Goal: Task Accomplishment & Management: Use online tool/utility

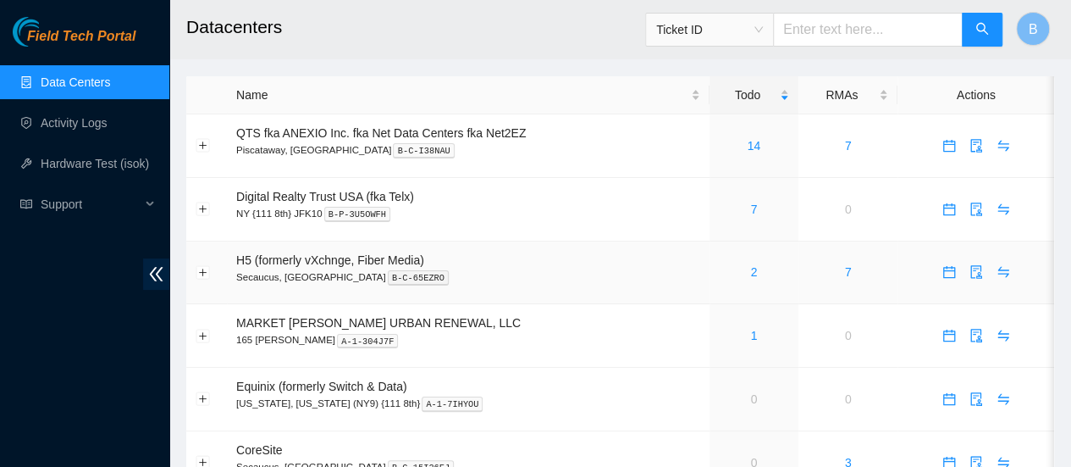
click at [756, 274] on div "2" at bounding box center [754, 272] width 70 height 19
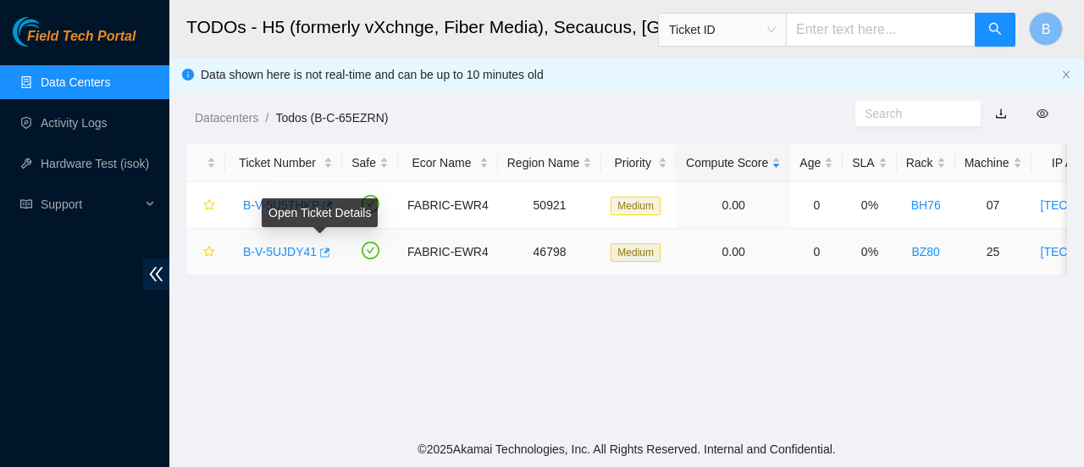
click at [318, 251] on icon "button" at bounding box center [324, 252] width 12 height 12
click at [60, 81] on link "Data Centers" at bounding box center [75, 82] width 69 height 14
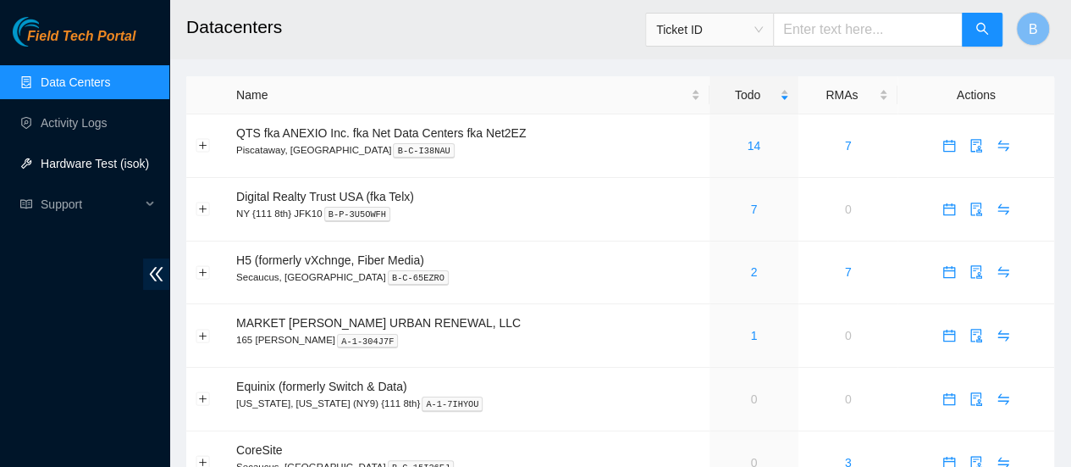
click at [90, 160] on link "Hardware Test (isok)" at bounding box center [95, 164] width 108 height 14
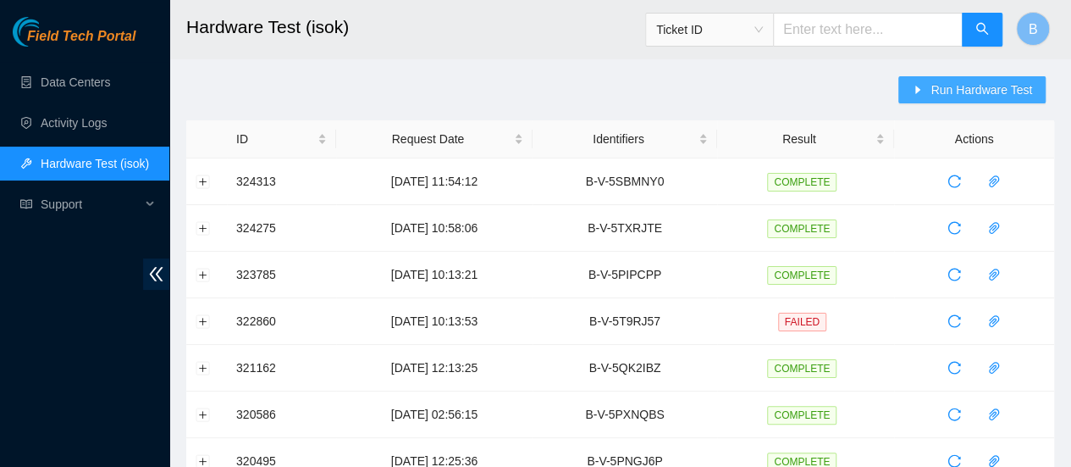
click at [980, 89] on span "Run Hardware Test" at bounding box center [982, 89] width 102 height 19
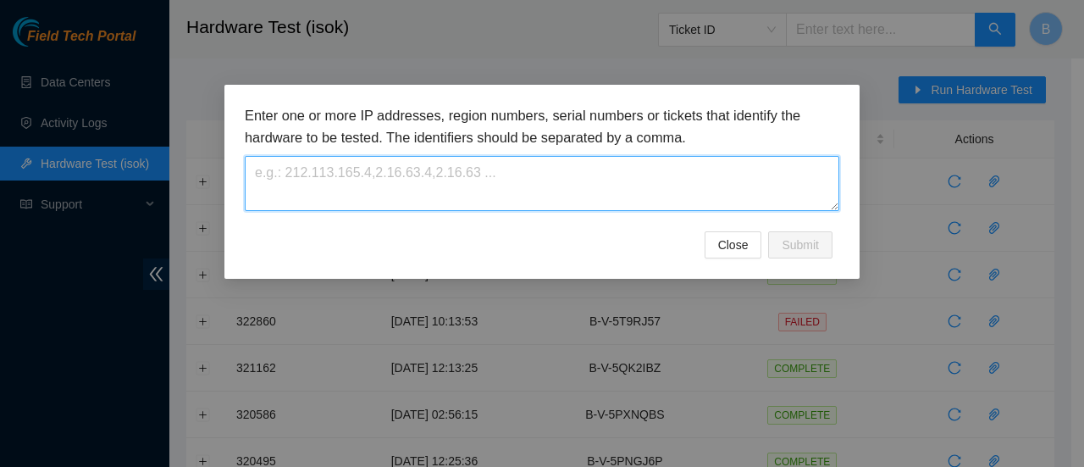
click at [415, 162] on textarea at bounding box center [542, 183] width 595 height 55
paste textarea "B-V-5UJDY41"
type textarea "B-V-5UJDY41"
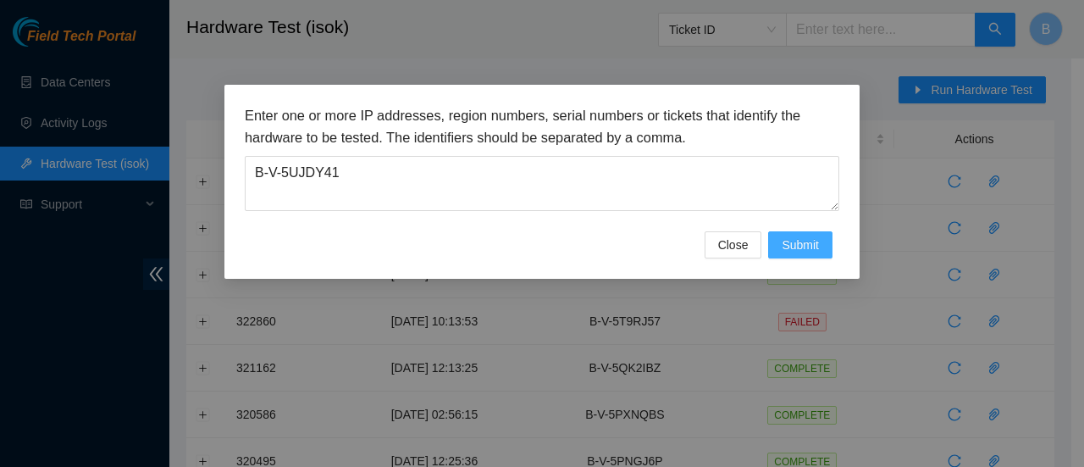
click at [815, 240] on span "Submit" at bounding box center [800, 244] width 37 height 19
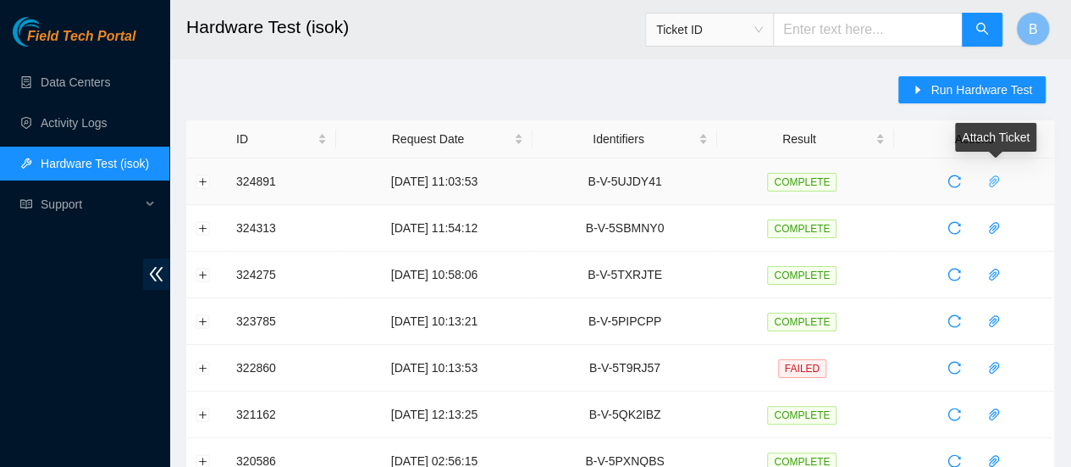
click at [1004, 179] on span "paper-clip" at bounding box center [994, 181] width 25 height 14
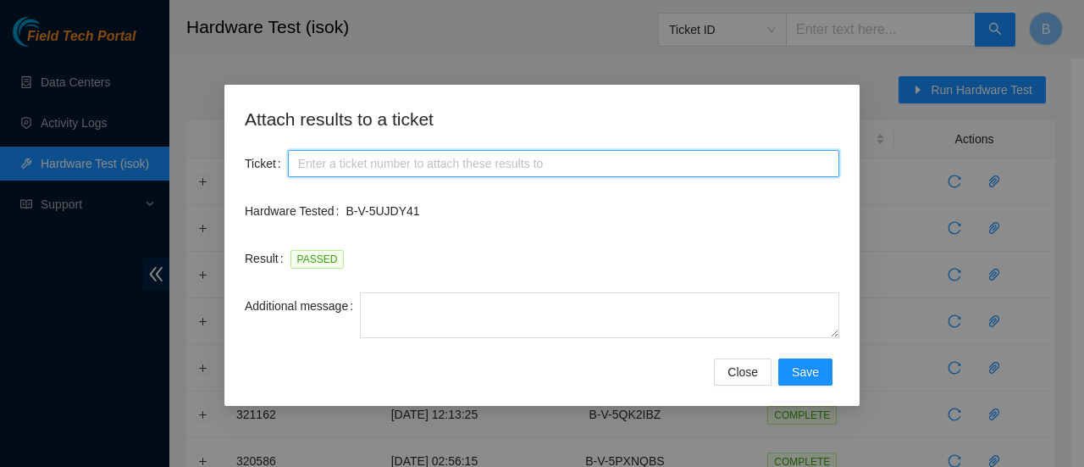
click at [339, 160] on input "Ticket" at bounding box center [563, 163] width 551 height 27
click at [320, 152] on input "Ticket" at bounding box center [563, 163] width 551 height 27
paste input "B-V-5UJDY41"
click at [295, 165] on input "B-V-5UJDY41" at bounding box center [563, 163] width 551 height 27
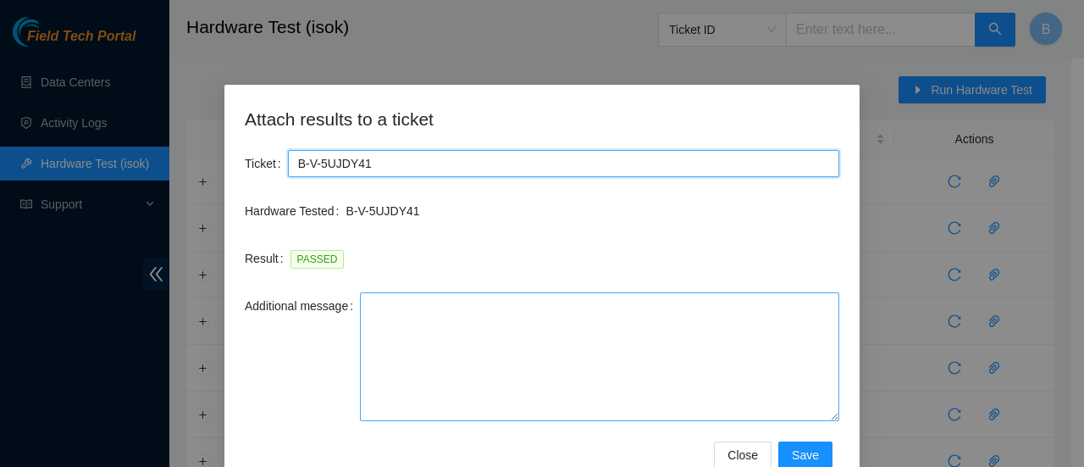
drag, startPoint x: 835, startPoint y: 335, endPoint x: 827, endPoint y: 418, distance: 84.3
click at [827, 418] on textarea "Additional message" at bounding box center [599, 356] width 479 height 129
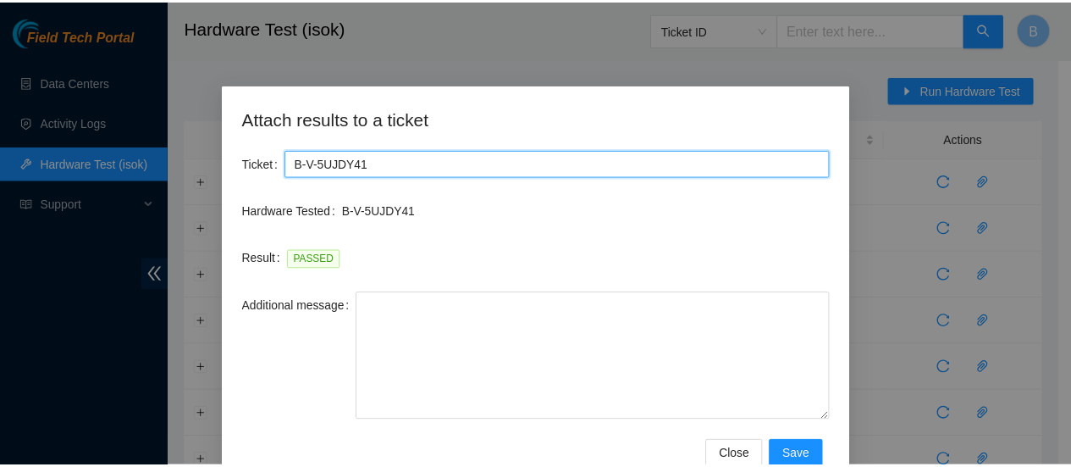
scroll to position [42, 0]
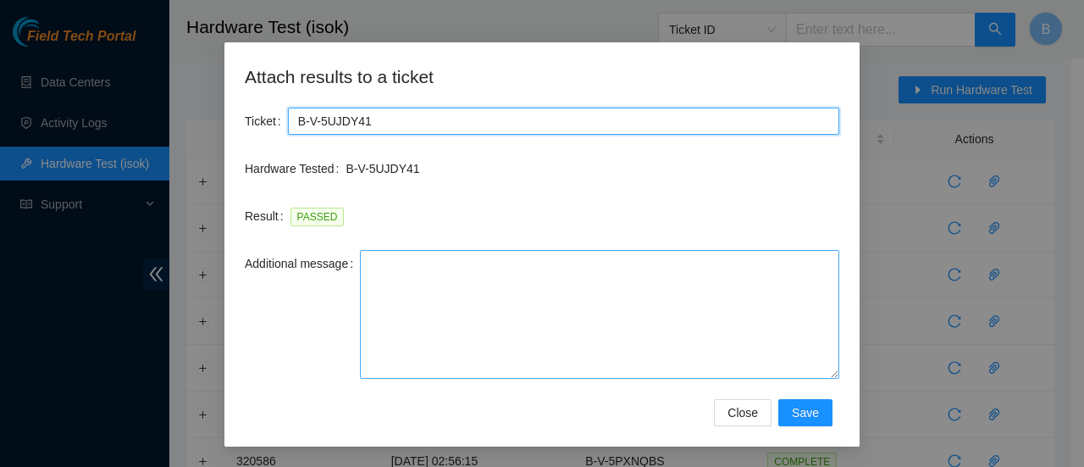
type input "B-V-5UJDY41"
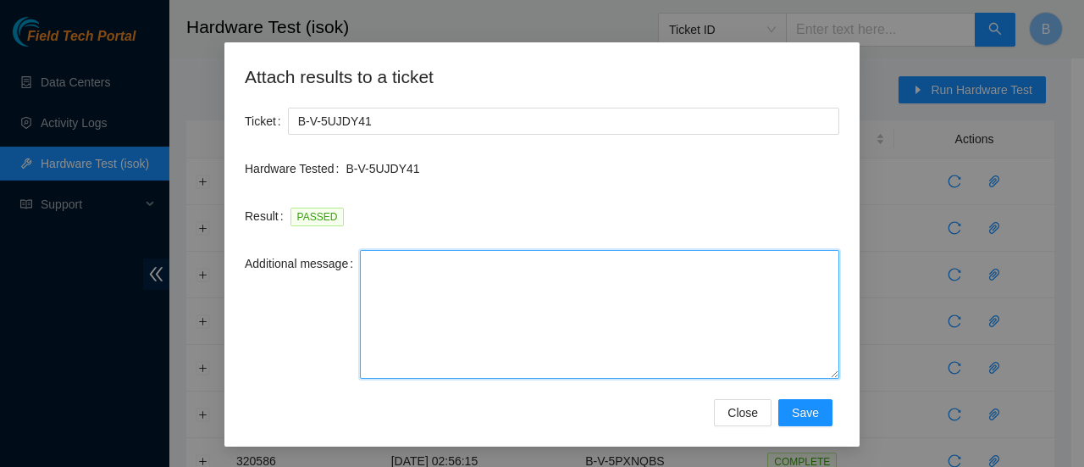
click at [570, 322] on textarea "Additional message" at bounding box center [599, 314] width 479 height 129
click at [413, 351] on textarea "Additional message" at bounding box center [599, 314] width 479 height 129
paste textarea "-Safely powered down machine -Replaced machine SN() with Machine SN() -Power on…"
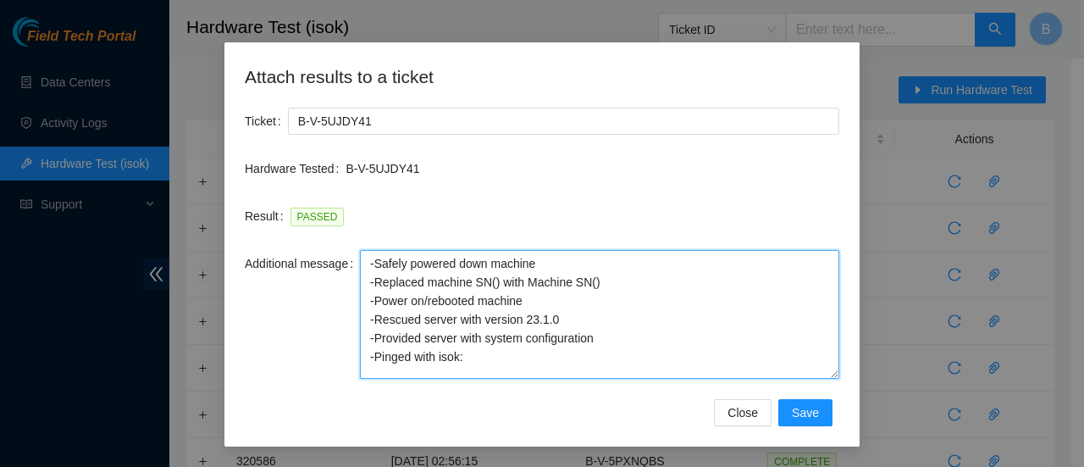
drag, startPoint x: 603, startPoint y: 284, endPoint x: 356, endPoint y: 282, distance: 247.3
click at [360, 282] on textarea "-Safely powered down machine -Replaced machine SN() with Machine SN() -Power on…" at bounding box center [599, 314] width 479 height 129
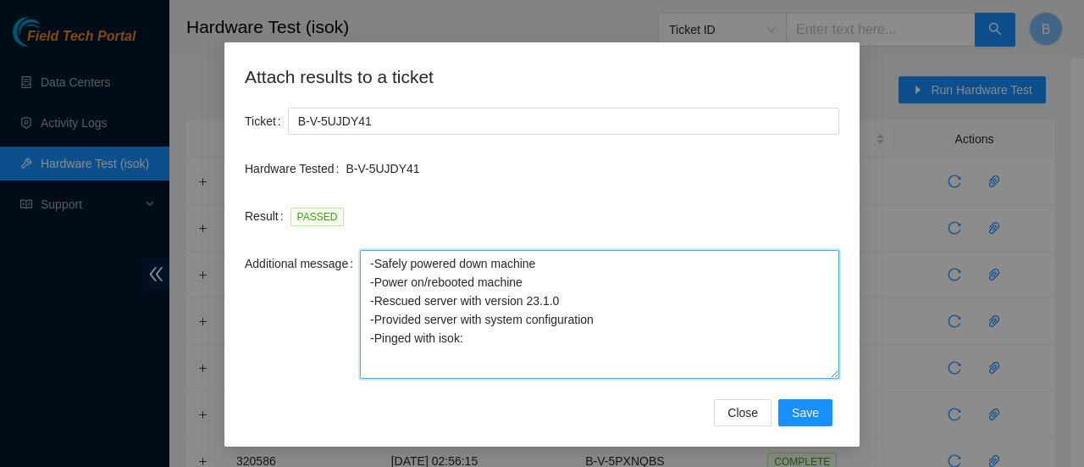
click at [559, 305] on textarea "-Safely powered down machine -Power on/rebooted machine -Rescued server with ve…" at bounding box center [599, 314] width 479 height 129
click at [491, 347] on textarea "-Safely powered down machine -Power on/rebooted machine -Rescued server with ve…" at bounding box center [599, 314] width 479 height 129
type textarea "-Safely powered down machine -Power on/rebooted machine -Rescued server with ve…"
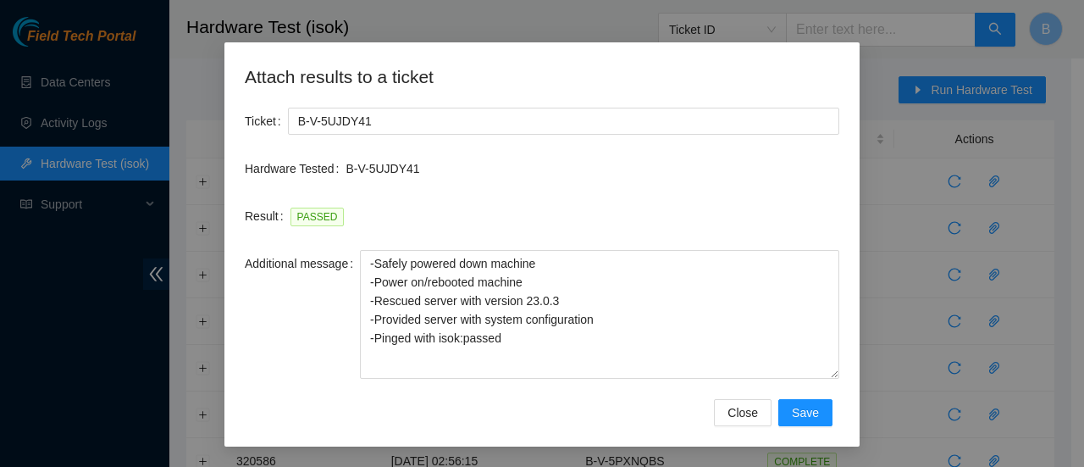
click at [525, 165] on p "B-V-5UJDY41" at bounding box center [593, 168] width 494 height 19
click at [799, 412] on span "Save" at bounding box center [805, 412] width 27 height 19
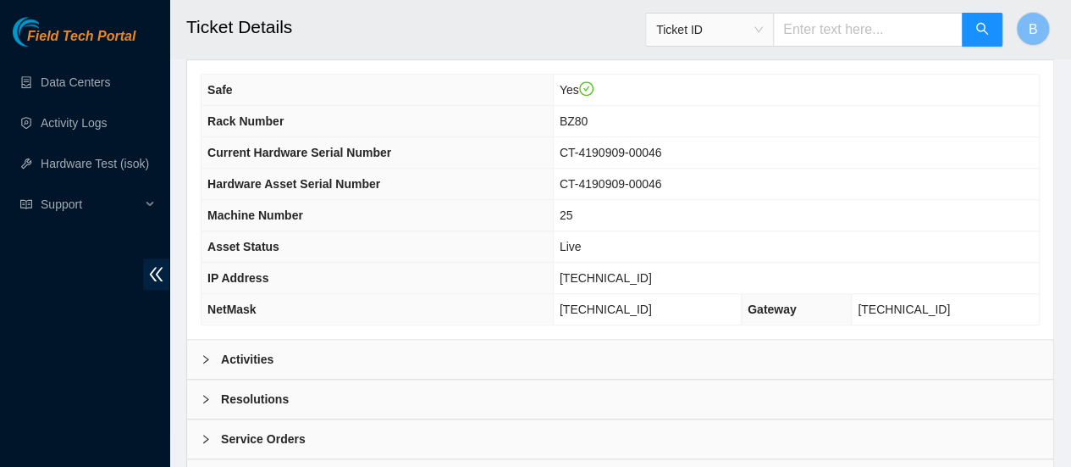
scroll to position [692, 0]
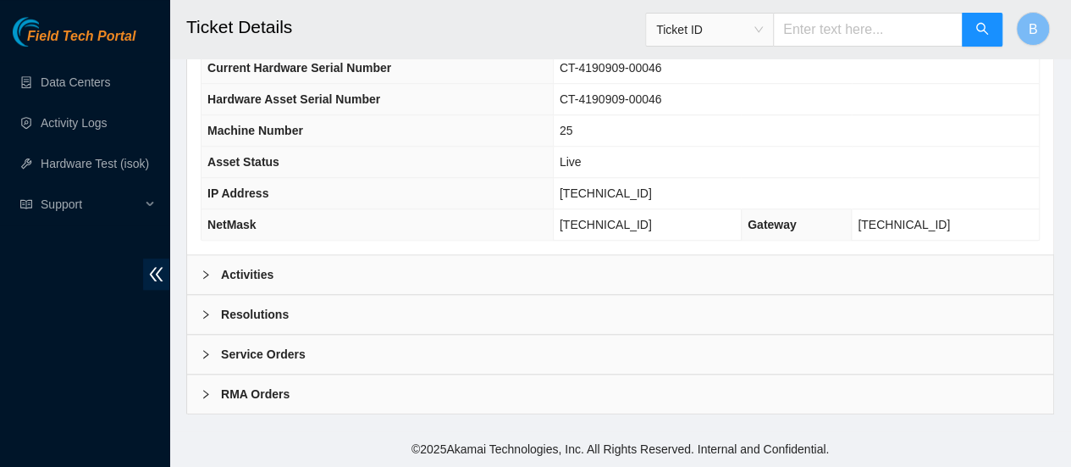
click at [242, 292] on div "Activities" at bounding box center [620, 274] width 866 height 39
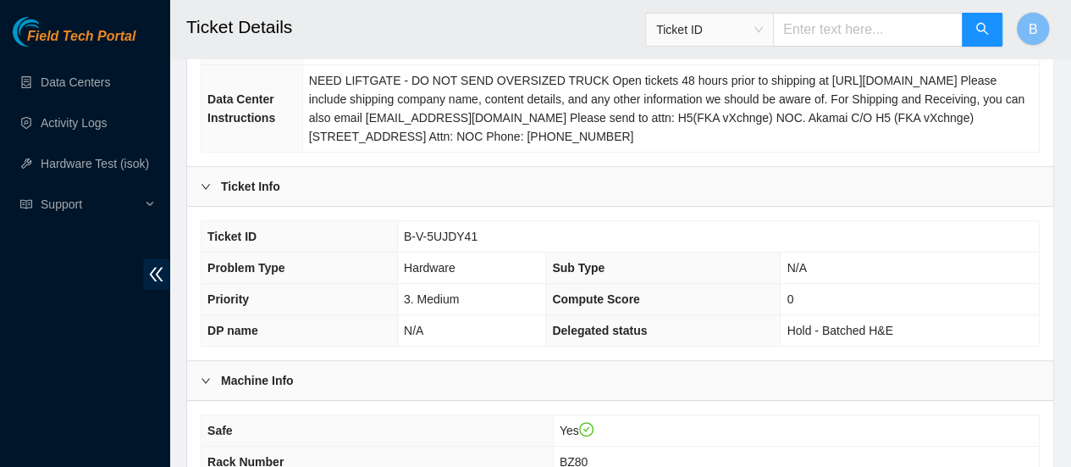
scroll to position [257, 0]
click at [440, 244] on span "B-V-5UJDY41" at bounding box center [441, 237] width 74 height 14
copy span "B-V-5UJDY41"
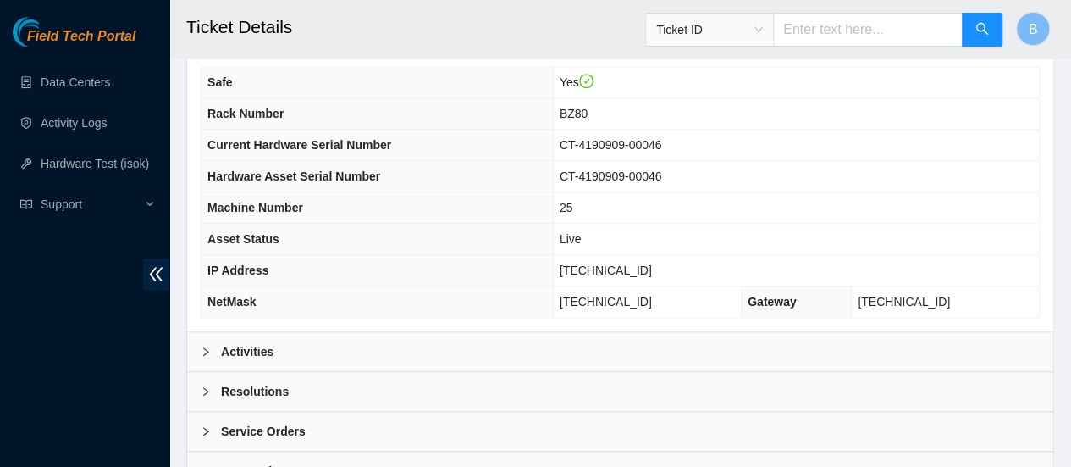
scroll to position [692, 0]
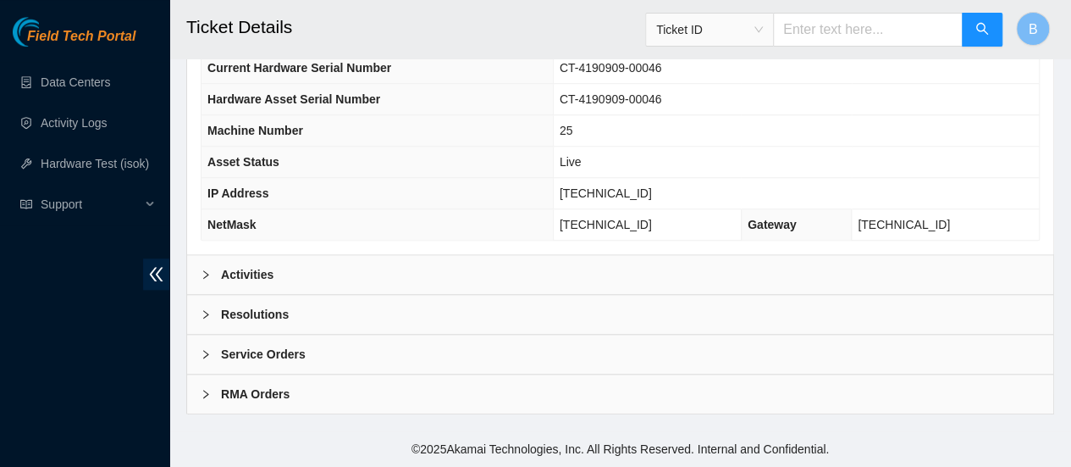
click at [212, 315] on div at bounding box center [211, 314] width 20 height 19
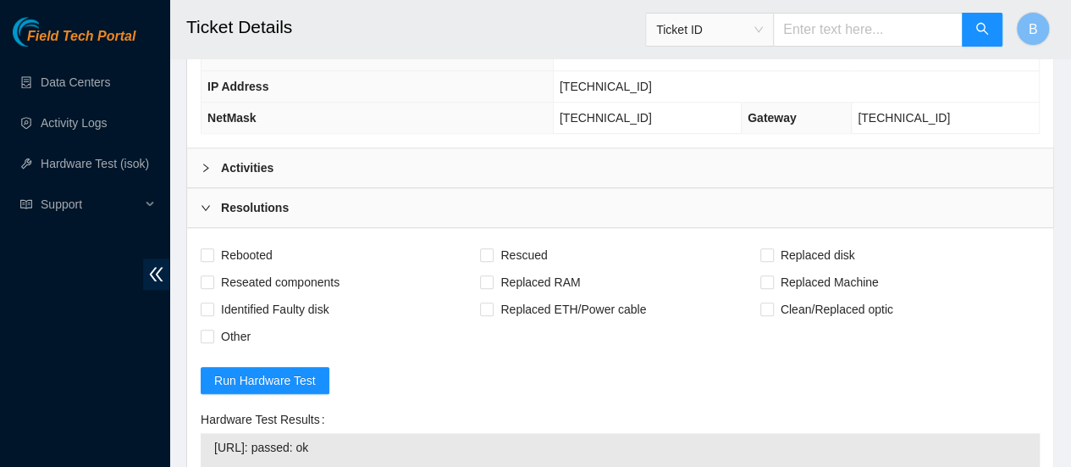
scroll to position [804, 0]
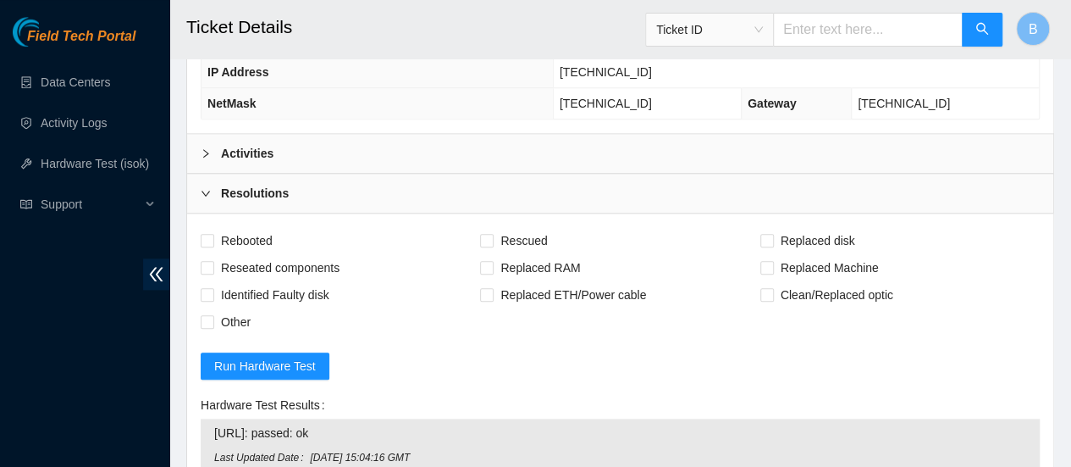
click at [214, 252] on span "Rebooted" at bounding box center [246, 240] width 65 height 27
click at [213, 246] on input "Rebooted" at bounding box center [207, 240] width 12 height 12
checkbox input "true"
click at [486, 246] on input "Rescued" at bounding box center [486, 240] width 12 height 12
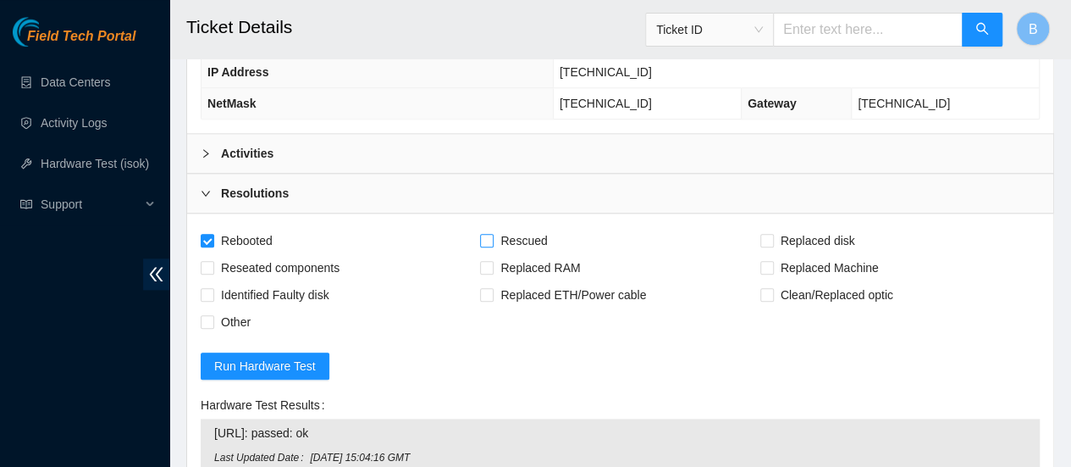
checkbox input "true"
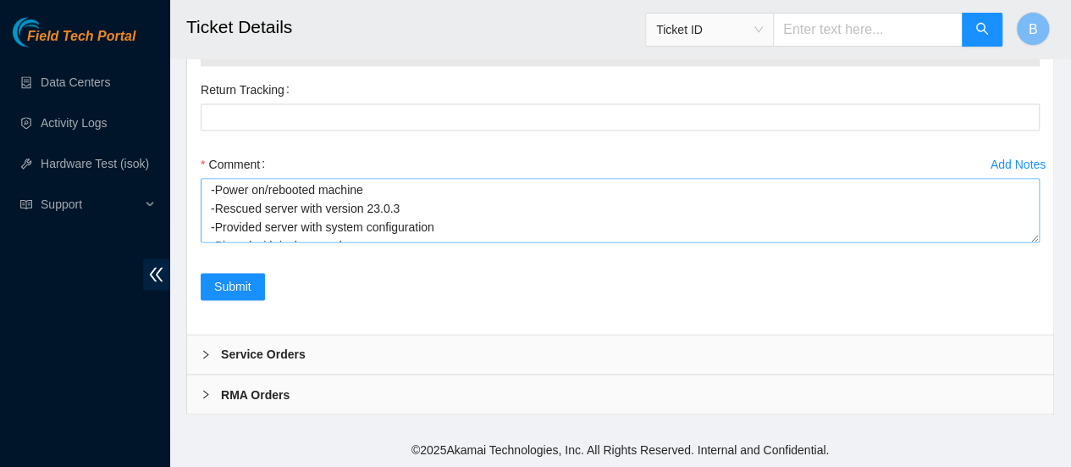
scroll to position [37, 0]
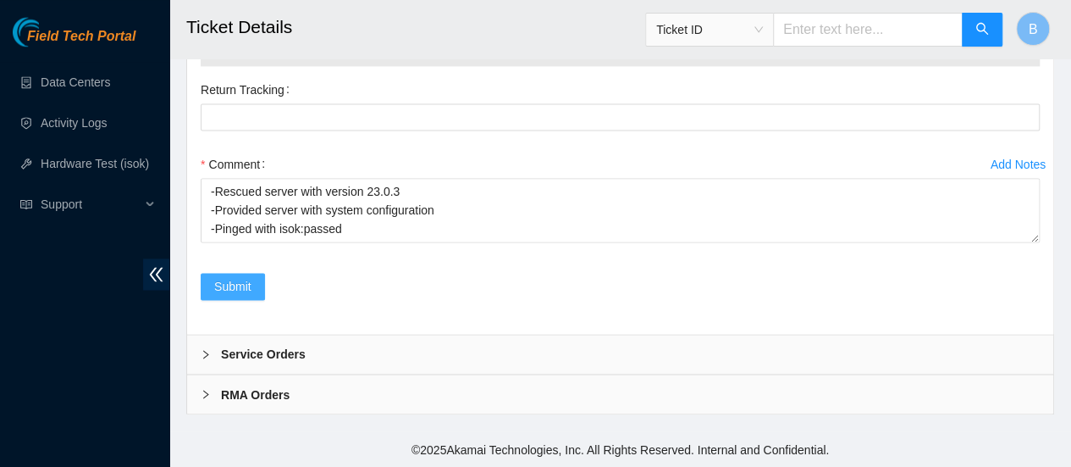
click at [245, 290] on span "Submit" at bounding box center [232, 286] width 37 height 19
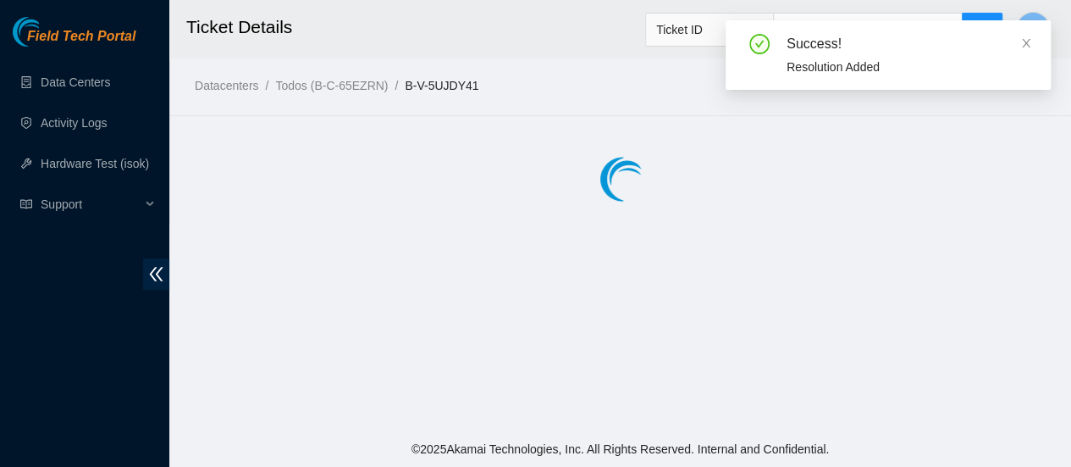
scroll to position [0, 0]
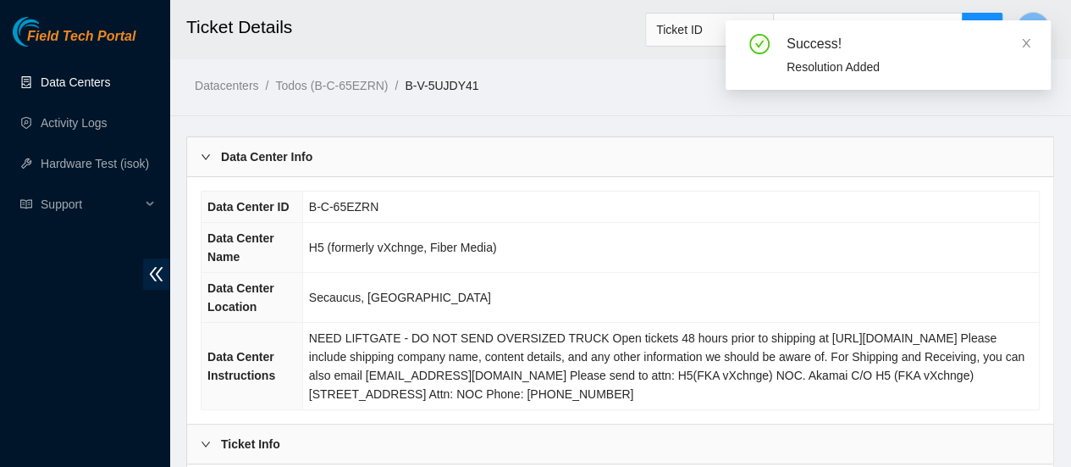
click at [85, 87] on link "Data Centers" at bounding box center [75, 82] width 69 height 14
